Goal: Information Seeking & Learning: Stay updated

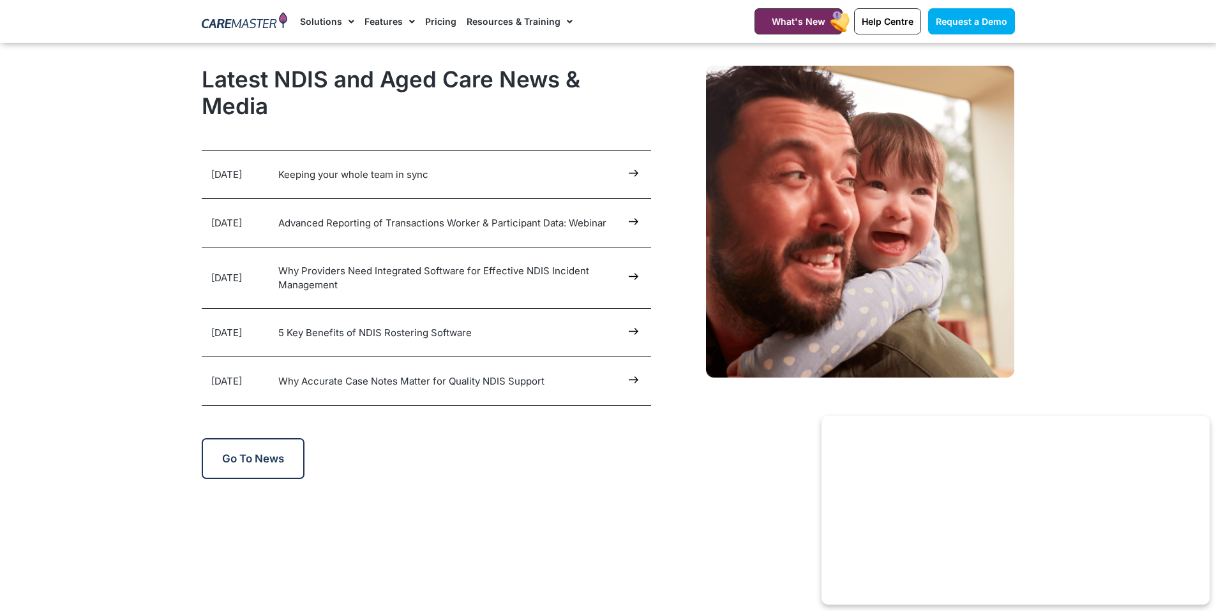
scroll to position [6384, 0]
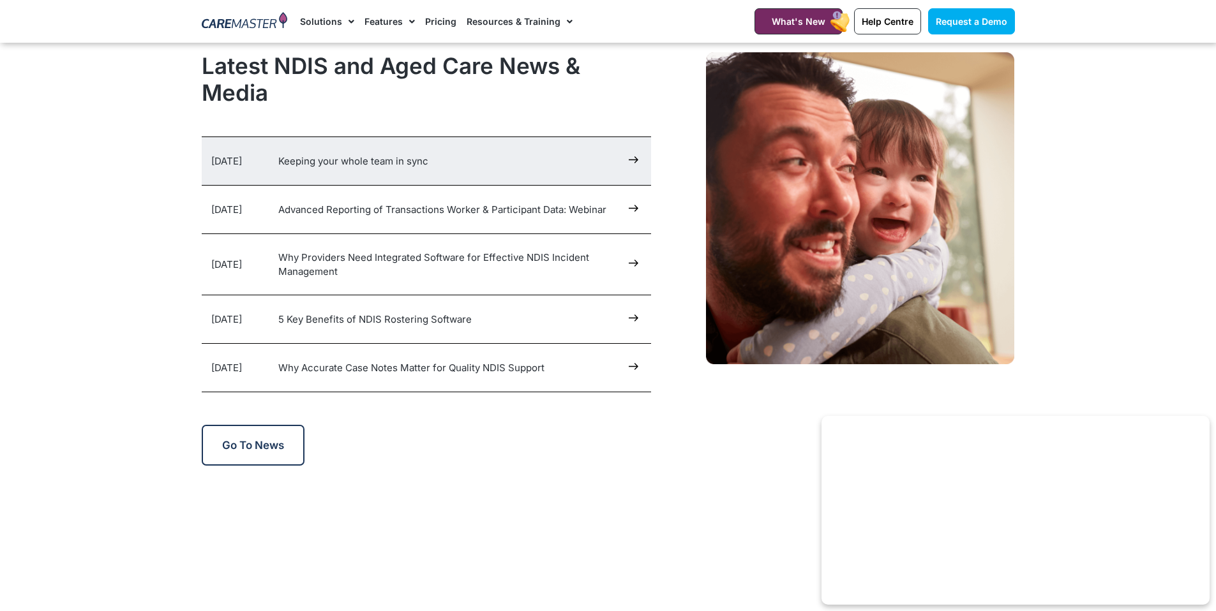
click at [412, 170] on div "24 Sep 2025 Keeping your whole team in sync" at bounding box center [427, 161] width 450 height 48
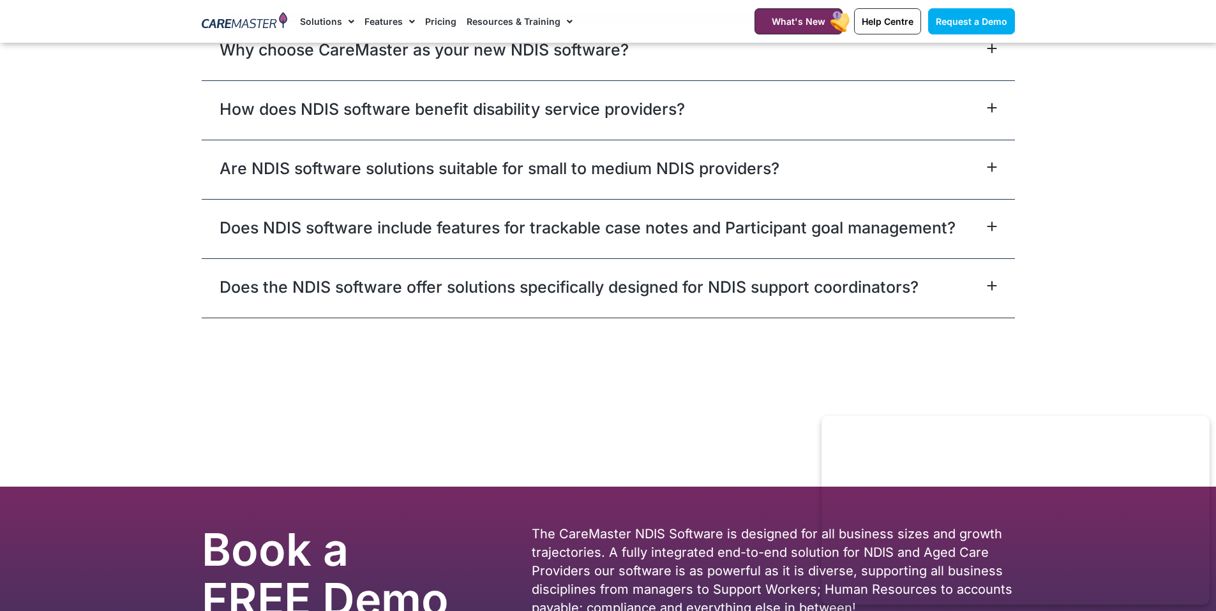
scroll to position [7717, 0]
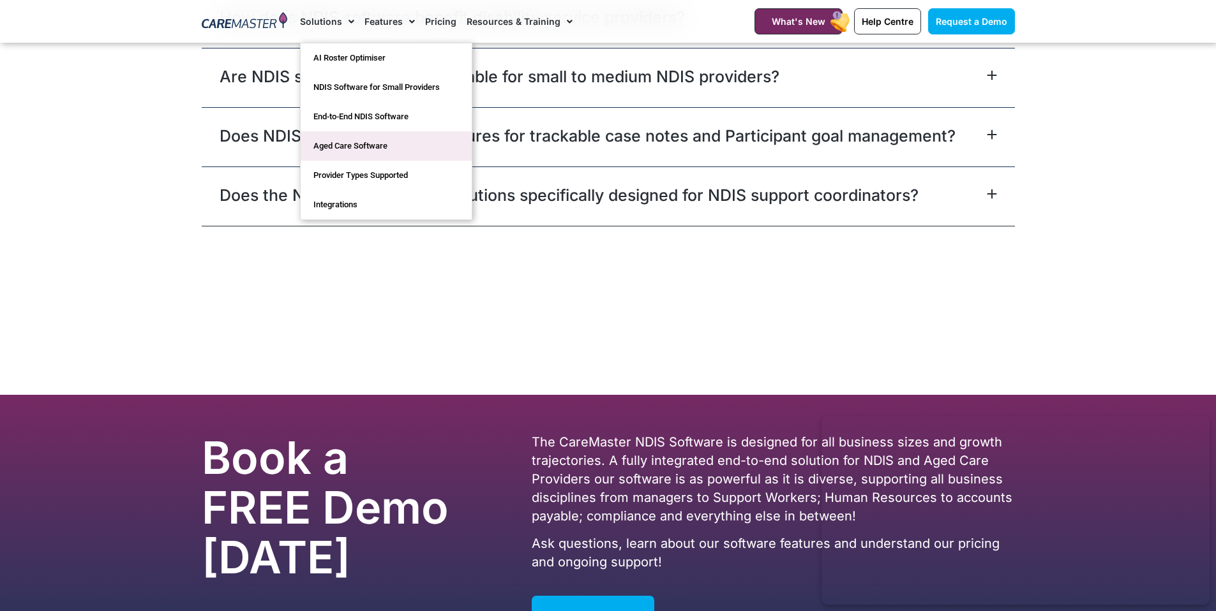
click at [353, 139] on link "Aged Care Software" at bounding box center [386, 145] width 171 height 29
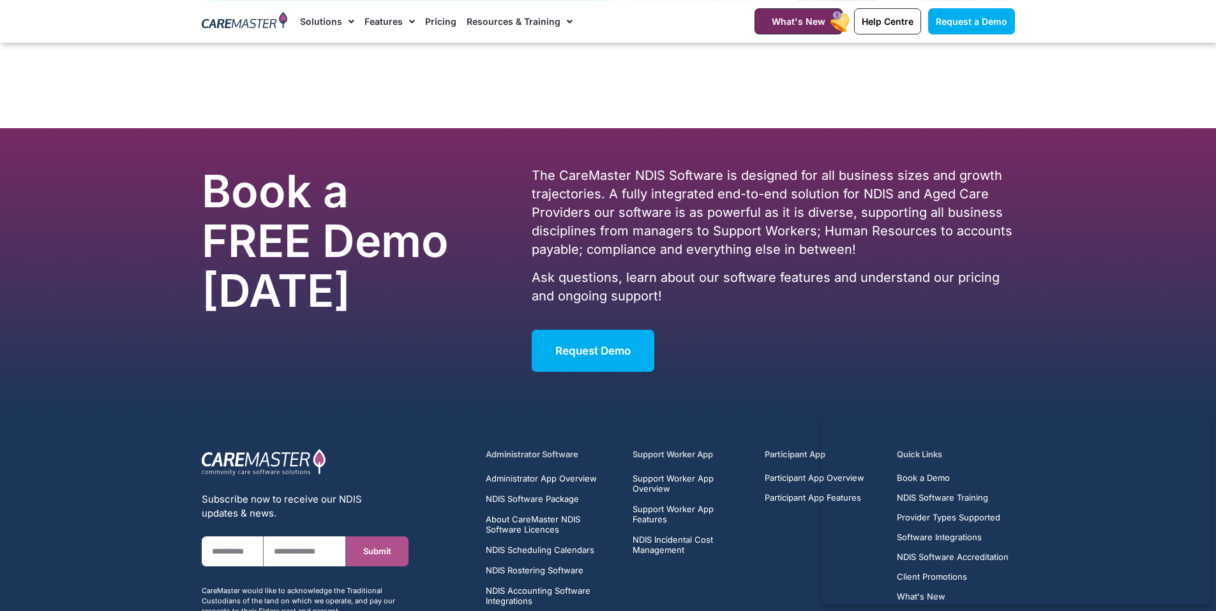
scroll to position [3776, 0]
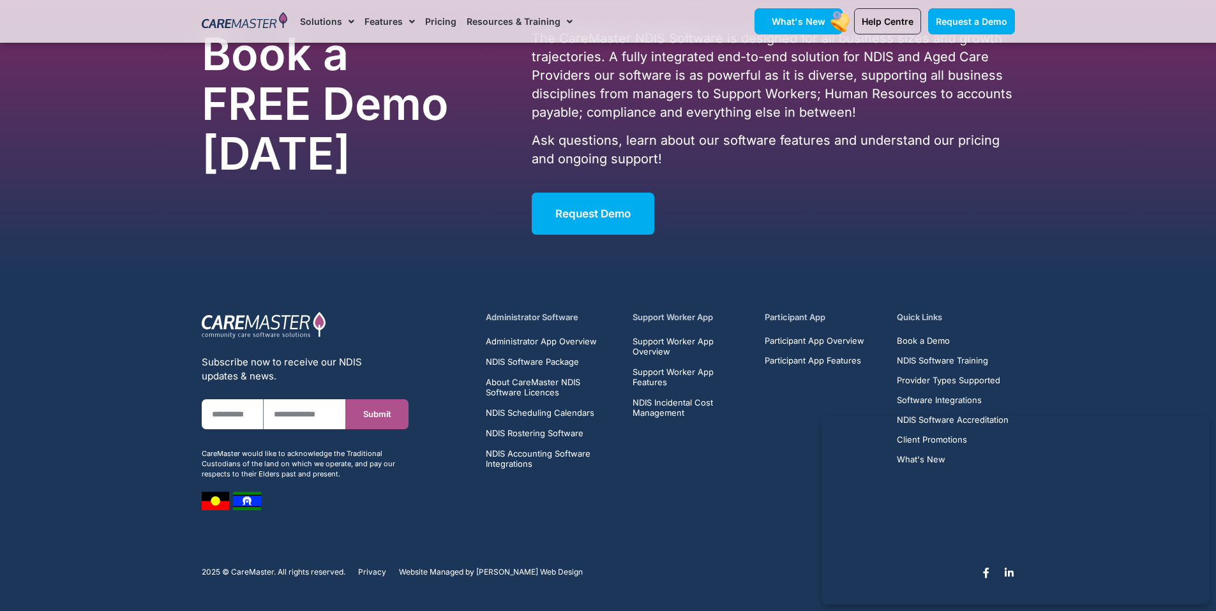
click at [787, 24] on span "What's New" at bounding box center [798, 21] width 54 height 11
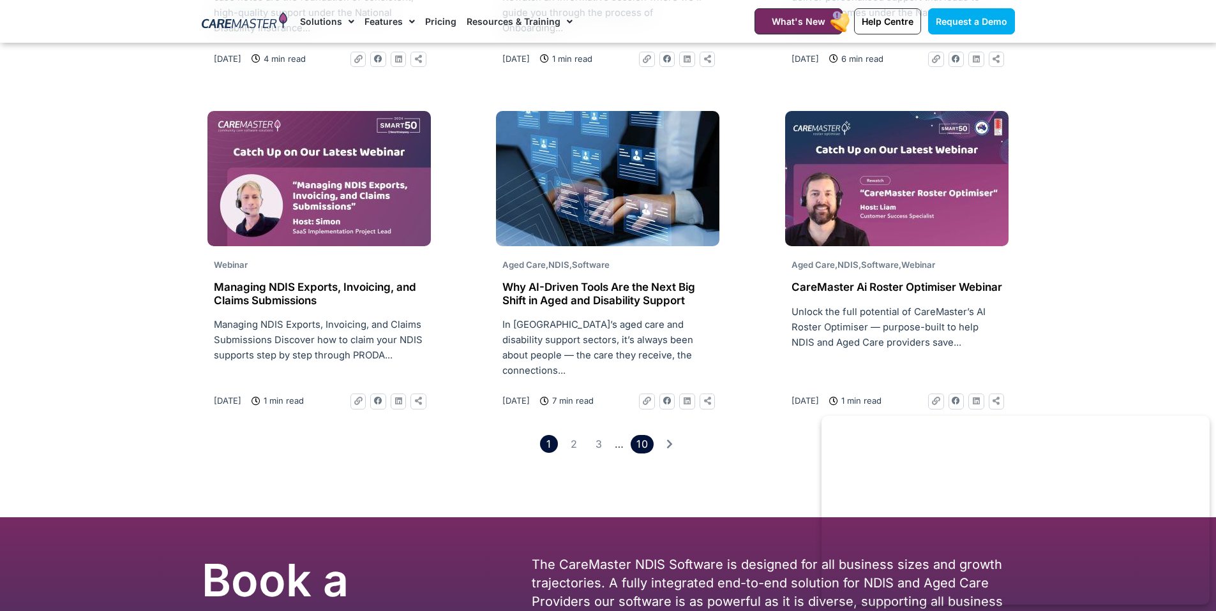
scroll to position [1918, 0]
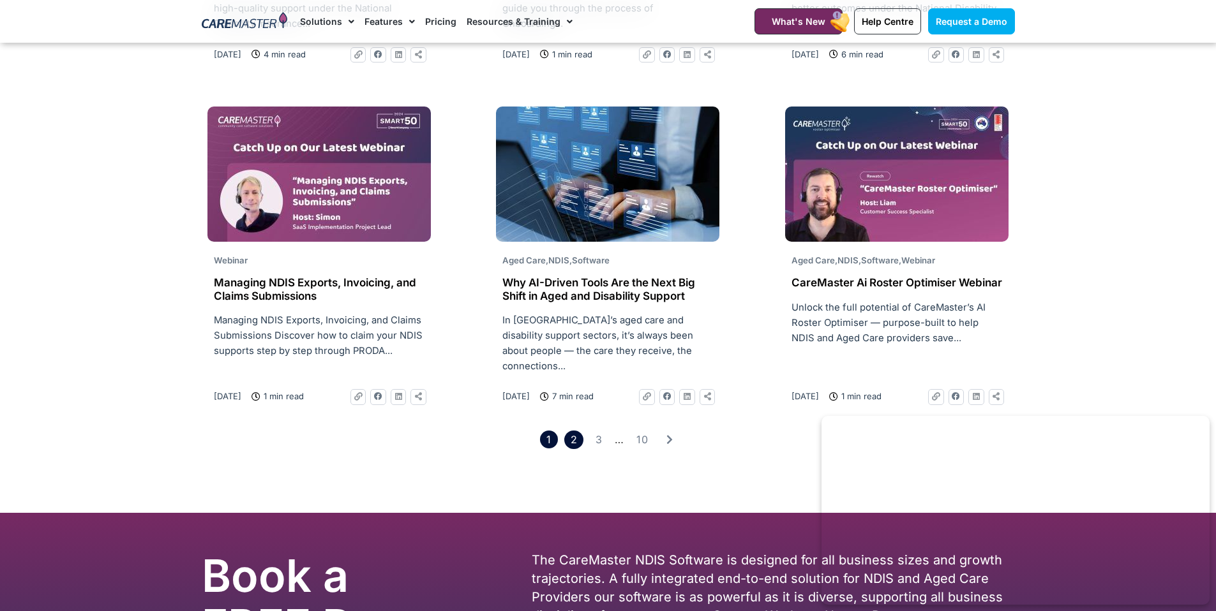
click at [576, 431] on link "Page 2" at bounding box center [573, 440] width 19 height 19
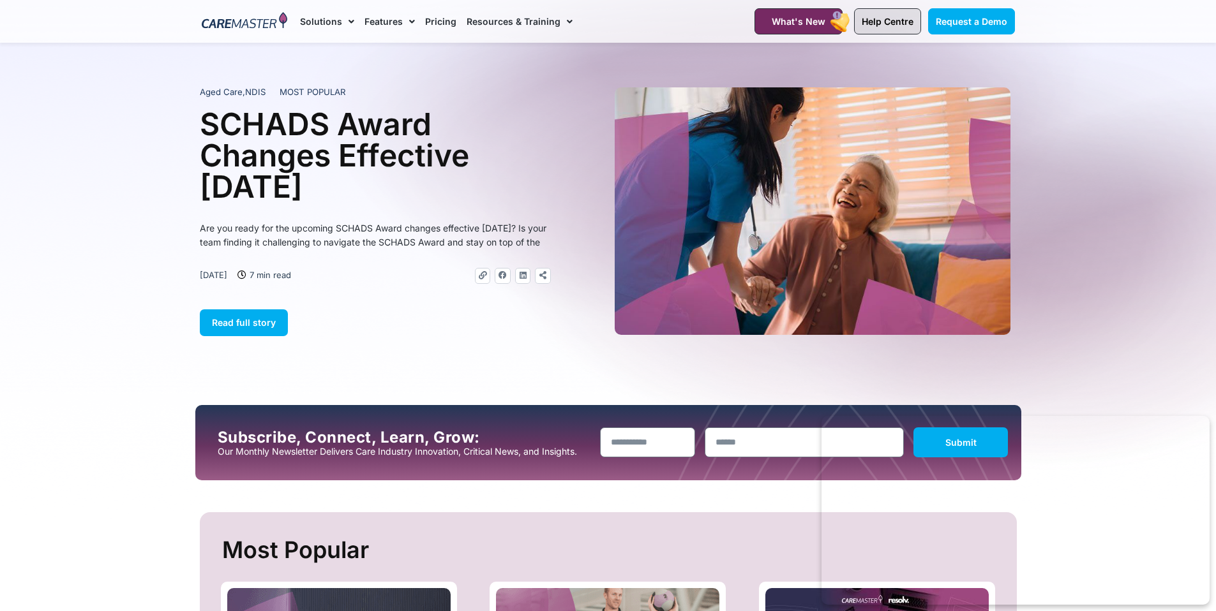
click at [867, 21] on span "Help Centre" at bounding box center [887, 21] width 52 height 11
